Goal: Information Seeking & Learning: Learn about a topic

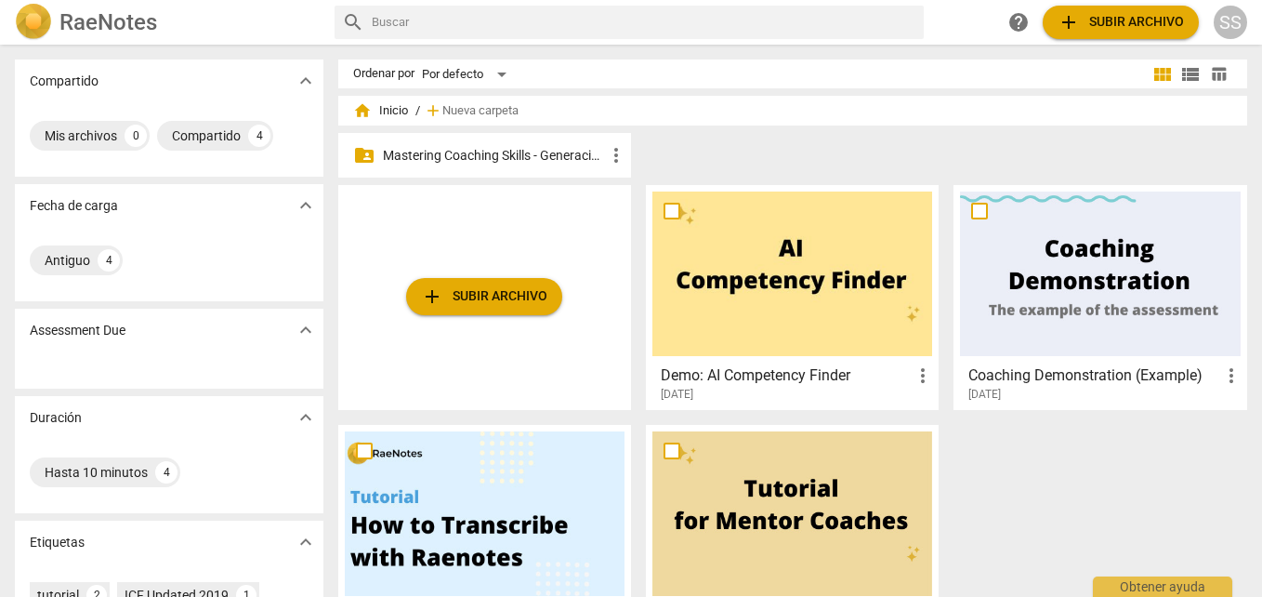
click at [499, 146] on p "Mastering Coaching Skills - Generación 32" at bounding box center [494, 156] width 222 height 20
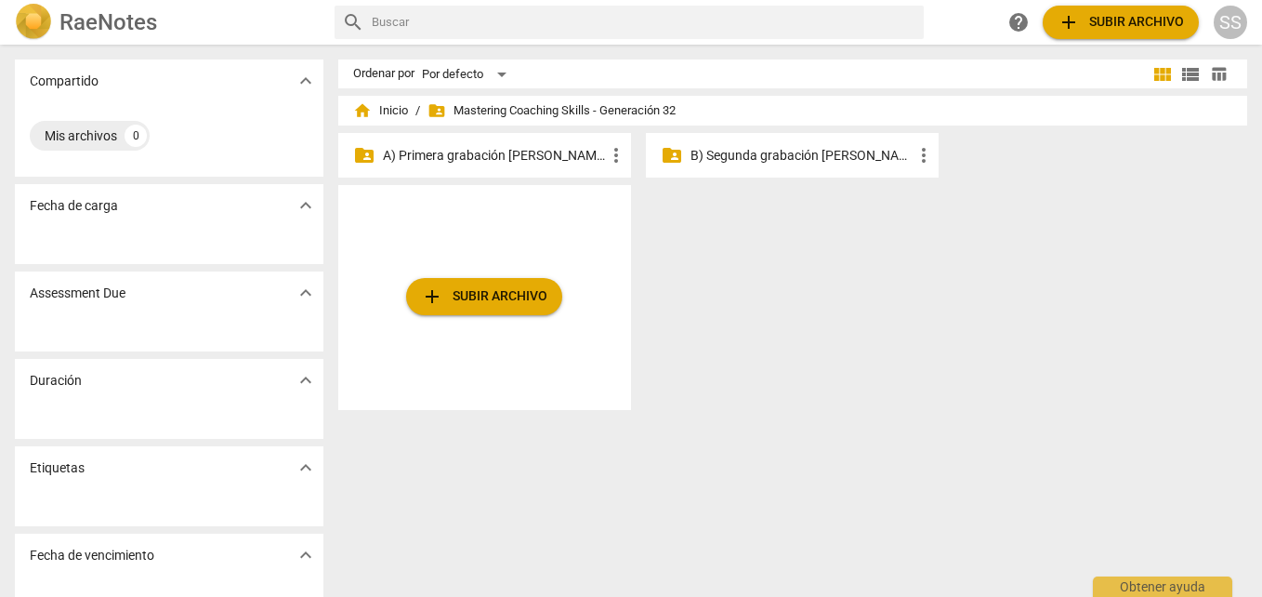
click at [518, 149] on p "A) Primera grabación [PERSON_NAME]" at bounding box center [494, 156] width 222 height 20
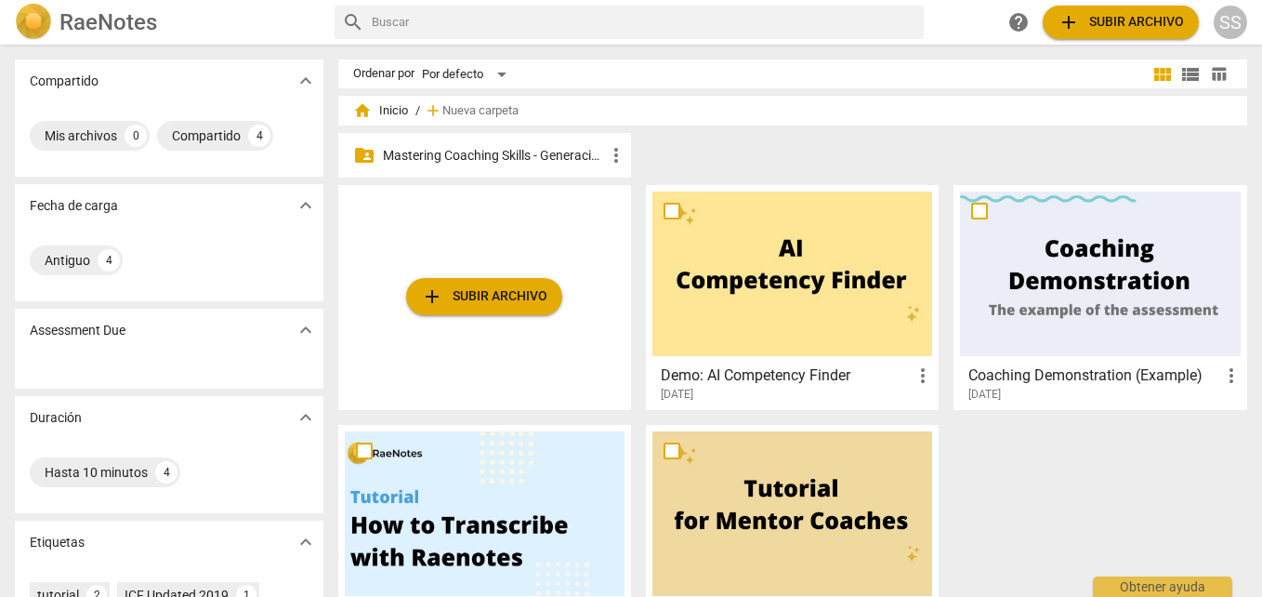
click at [426, 151] on p "Mastering Coaching Skills - Generación 32" at bounding box center [494, 156] width 222 height 20
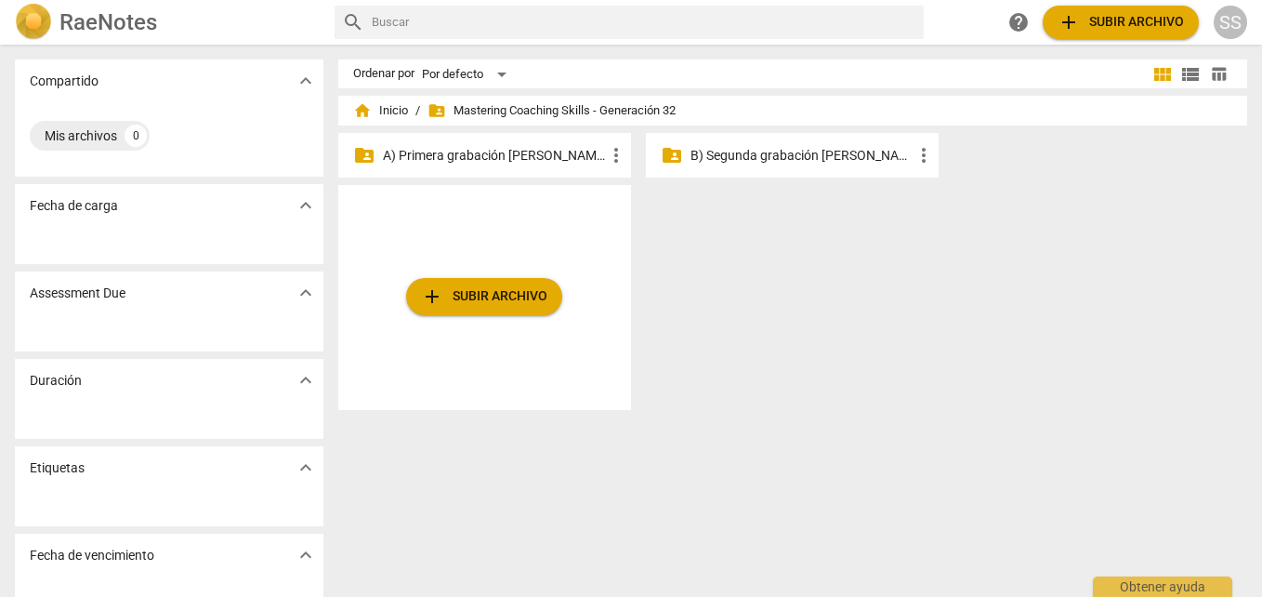
click at [503, 158] on p "A) Primera grabación [PERSON_NAME]" at bounding box center [494, 156] width 222 height 20
click at [478, 148] on p "A) Primera grabación [PERSON_NAME]" at bounding box center [494, 156] width 222 height 20
click at [478, 149] on p "A) Primera grabación [PERSON_NAME]" at bounding box center [494, 156] width 222 height 20
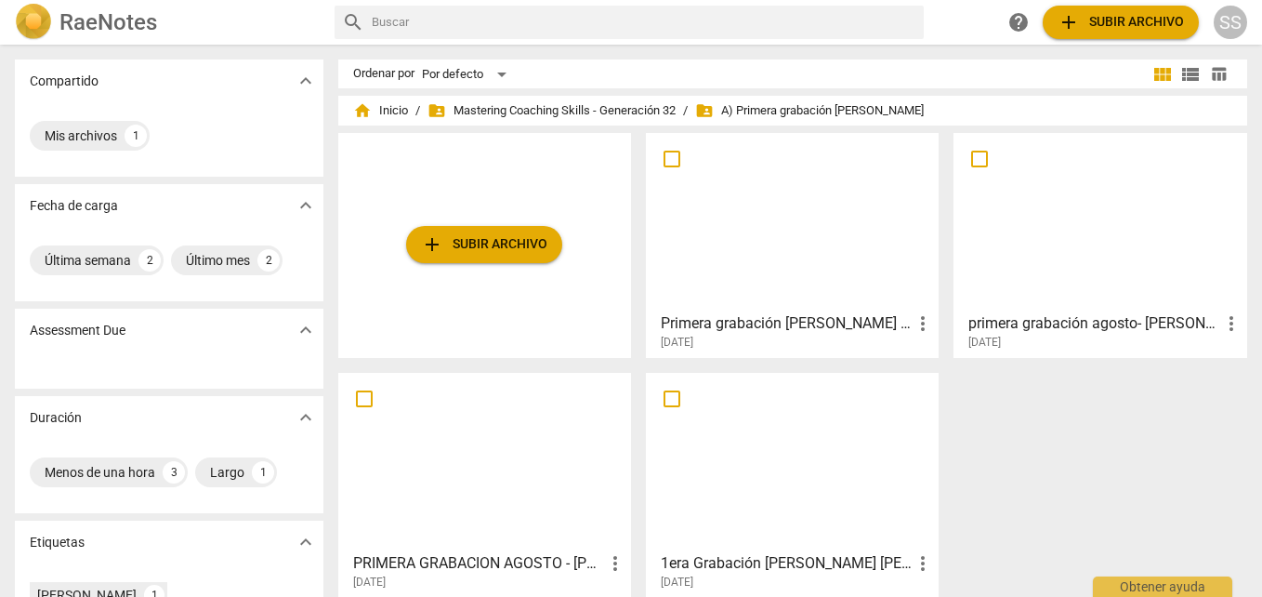
click at [735, 224] on div at bounding box center [792, 221] width 280 height 164
click at [735, 0] on html "RaeNotes search help add Subir archivo SS Compartido expand_more Mis archivos 1…" at bounding box center [631, 0] width 1262 height 0
